Goal: Navigation & Orientation: Find specific page/section

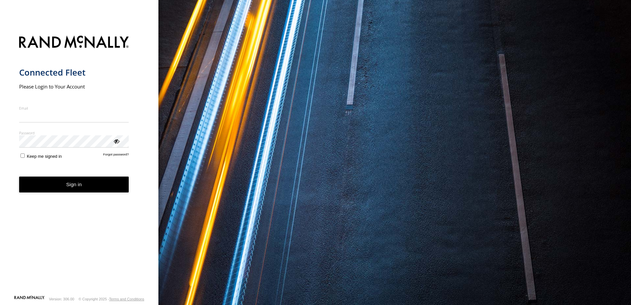
type input "**********"
click at [49, 190] on button "Sign in" at bounding box center [74, 184] width 110 height 16
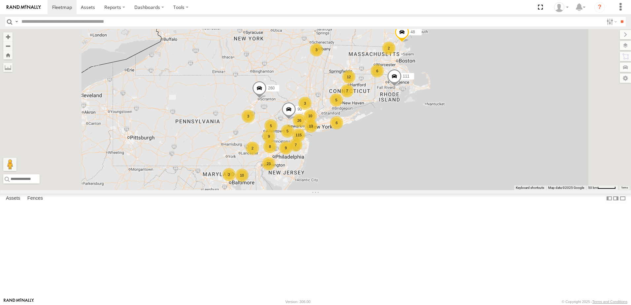
scroll to position [693, 0]
click at [0, 0] on div "51" at bounding box center [0, 0] width 0 height 0
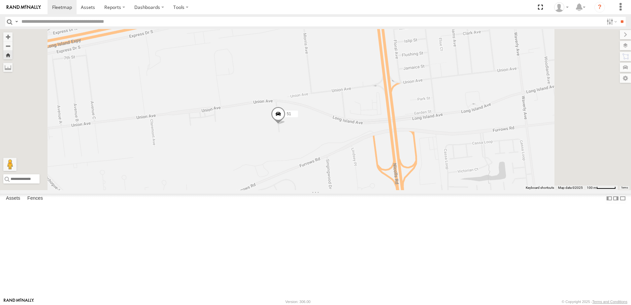
scroll to position [1056, 0]
click at [0, 0] on div at bounding box center [0, 0] width 0 height 0
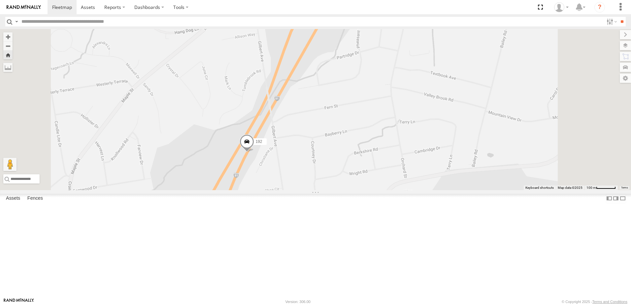
scroll to position [1287, 0]
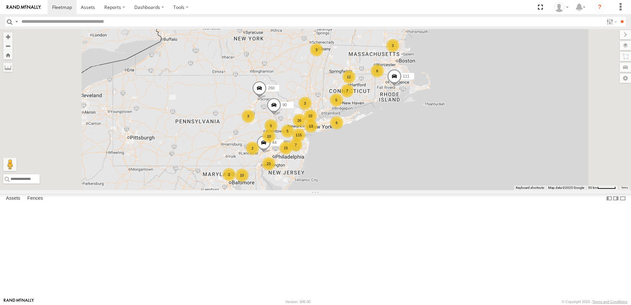
scroll to position [1023, 0]
